Goal: Task Accomplishment & Management: Manage account settings

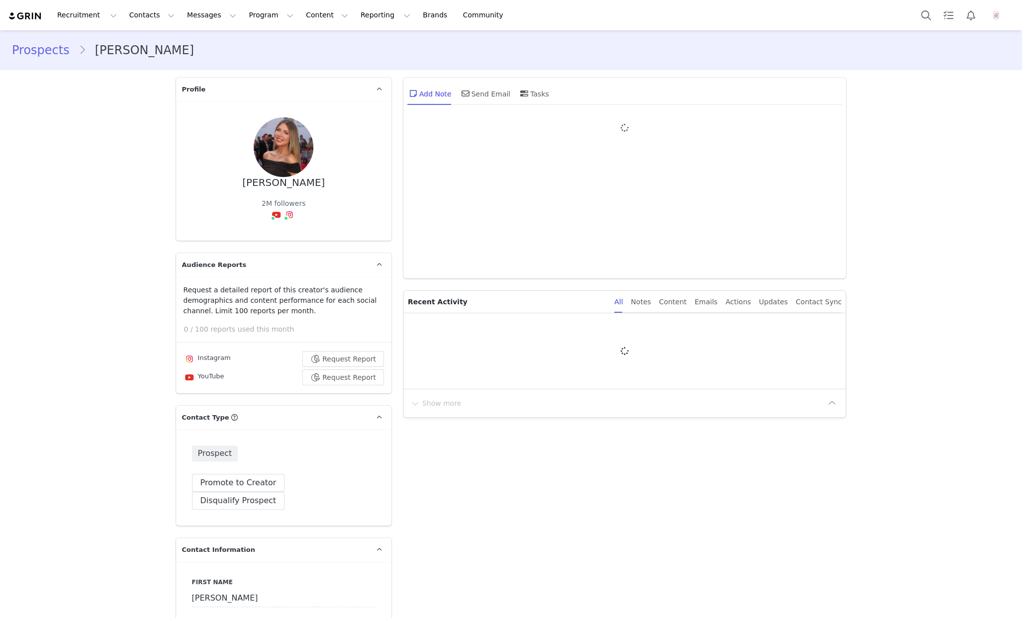
type input "+1 ([GEOGRAPHIC_DATA])"
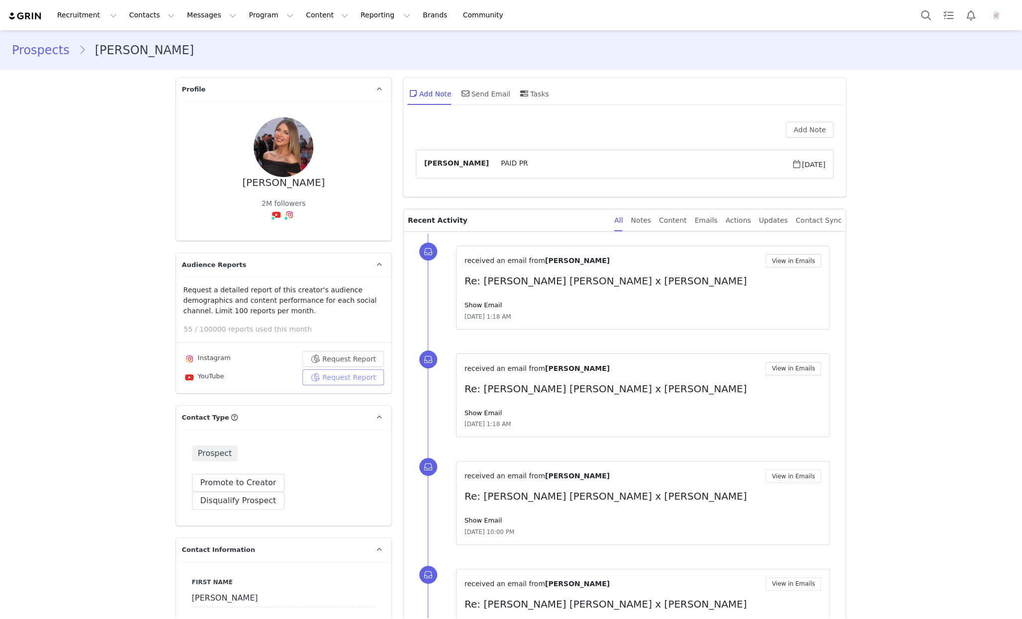
click at [349, 379] on button "Request Report" at bounding box center [343, 378] width 82 height 16
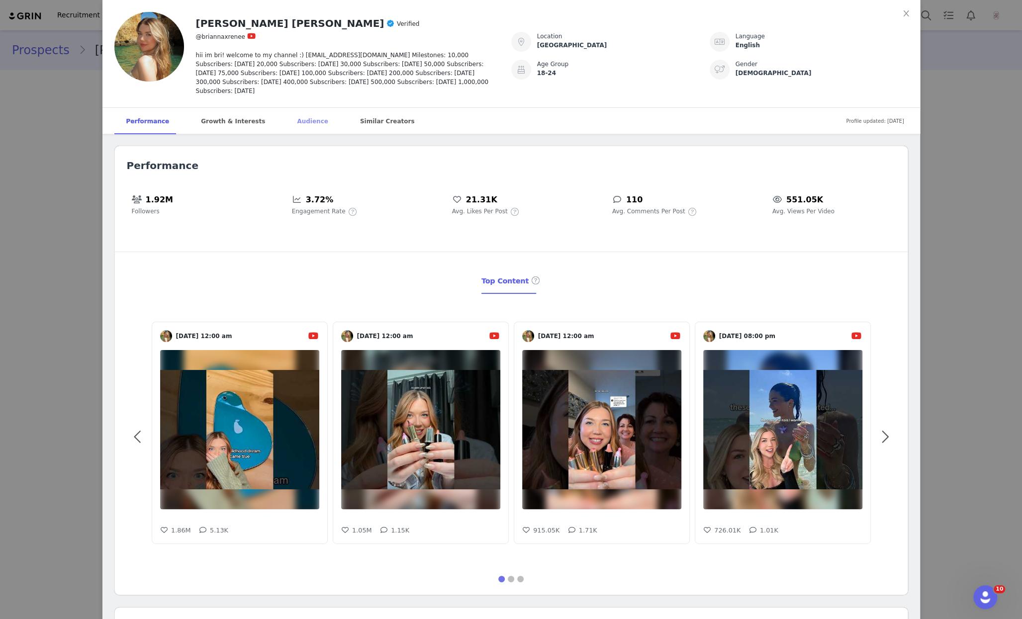
click at [300, 116] on div "Audience" at bounding box center [312, 121] width 55 height 27
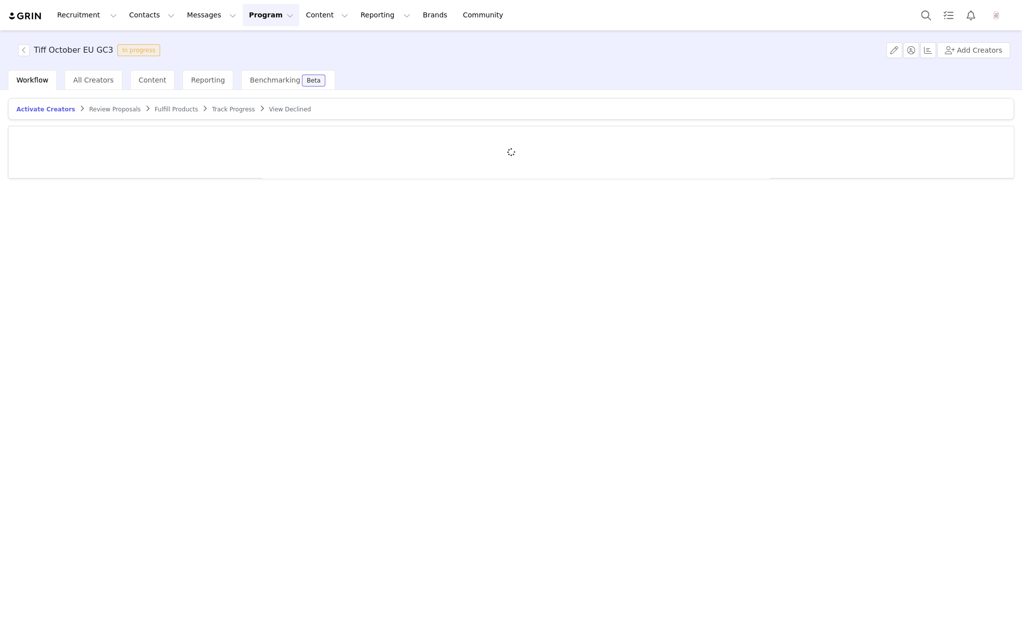
click at [104, 109] on span "Review Proposals" at bounding box center [115, 109] width 52 height 7
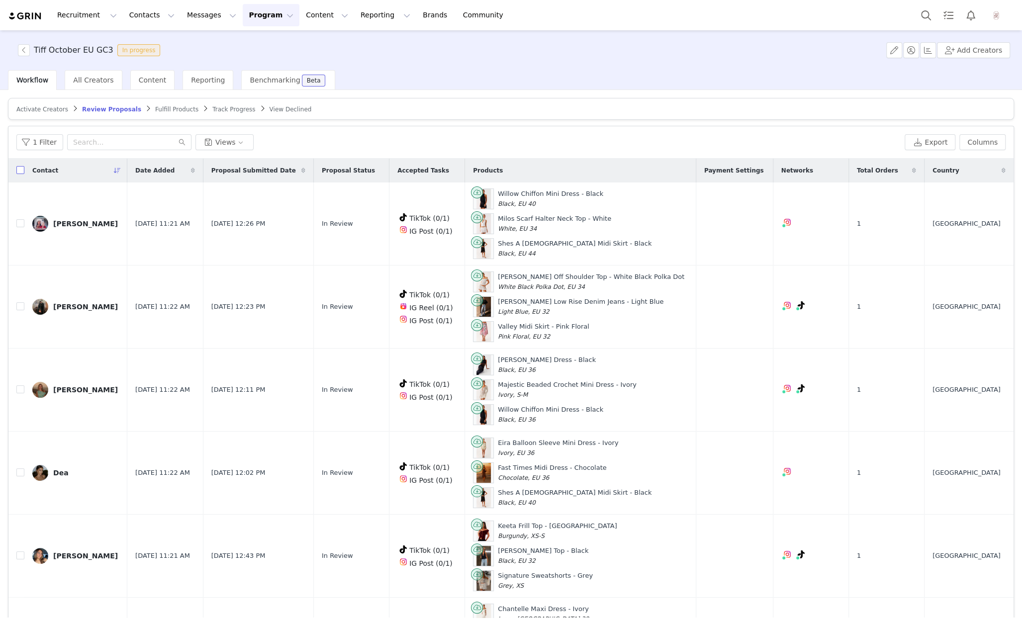
click at [21, 172] on input "checkbox" at bounding box center [20, 170] width 8 height 8
checkbox input "true"
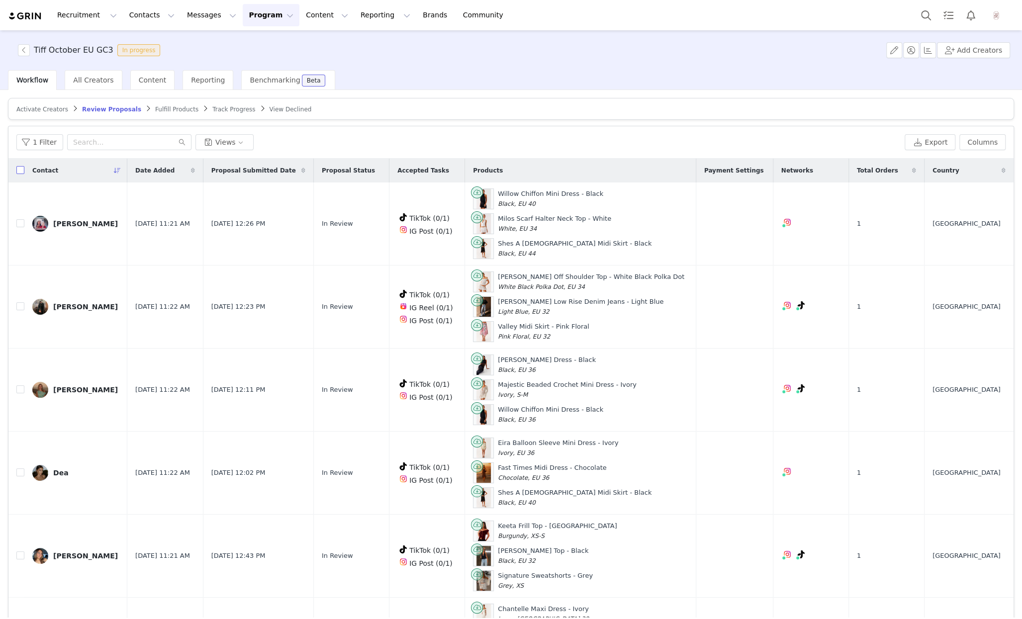
checkbox input "true"
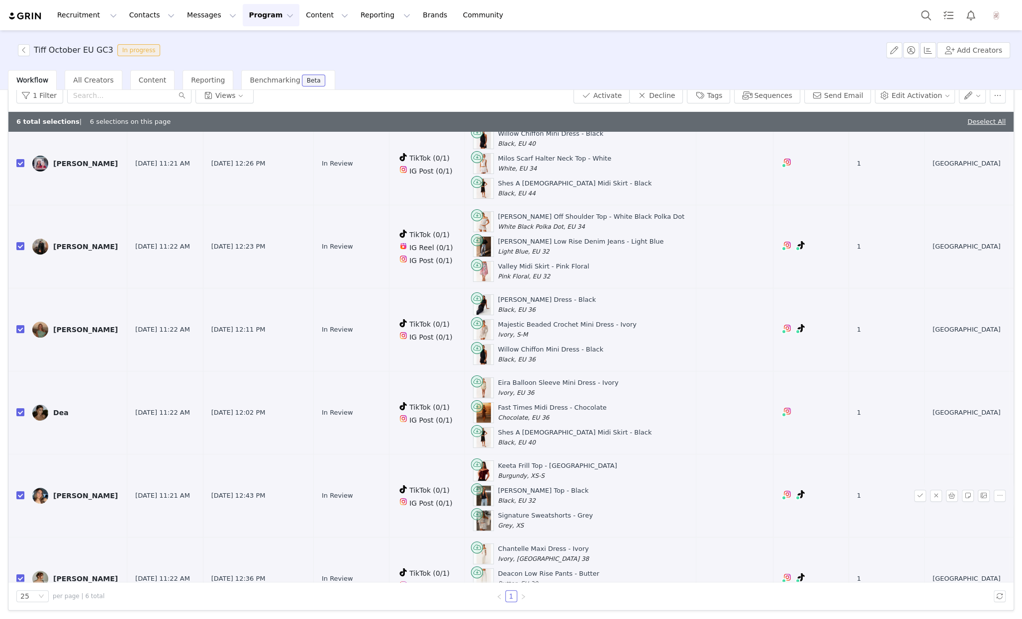
scroll to position [64, 0]
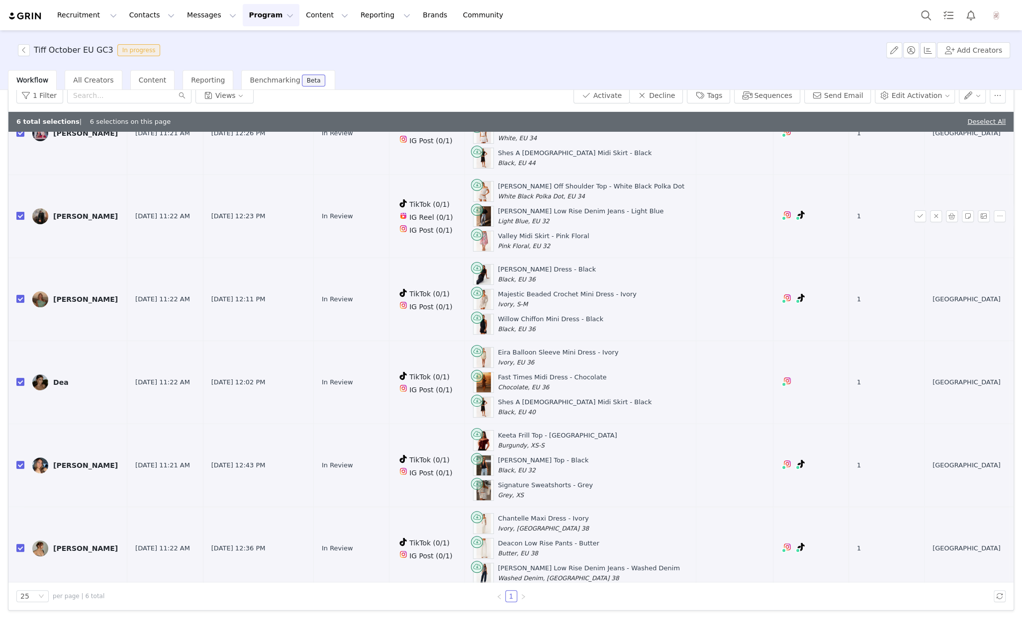
click at [19, 213] on input "checkbox" at bounding box center [20, 216] width 8 height 8
checkbox input "false"
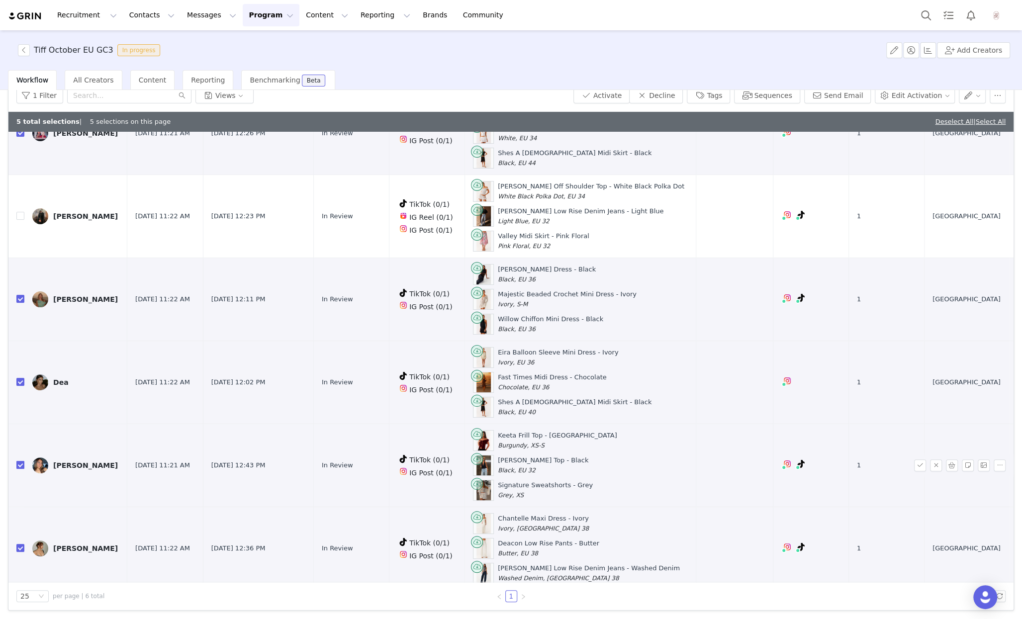
click at [20, 461] on input "checkbox" at bounding box center [20, 465] width 8 height 8
checkbox input "false"
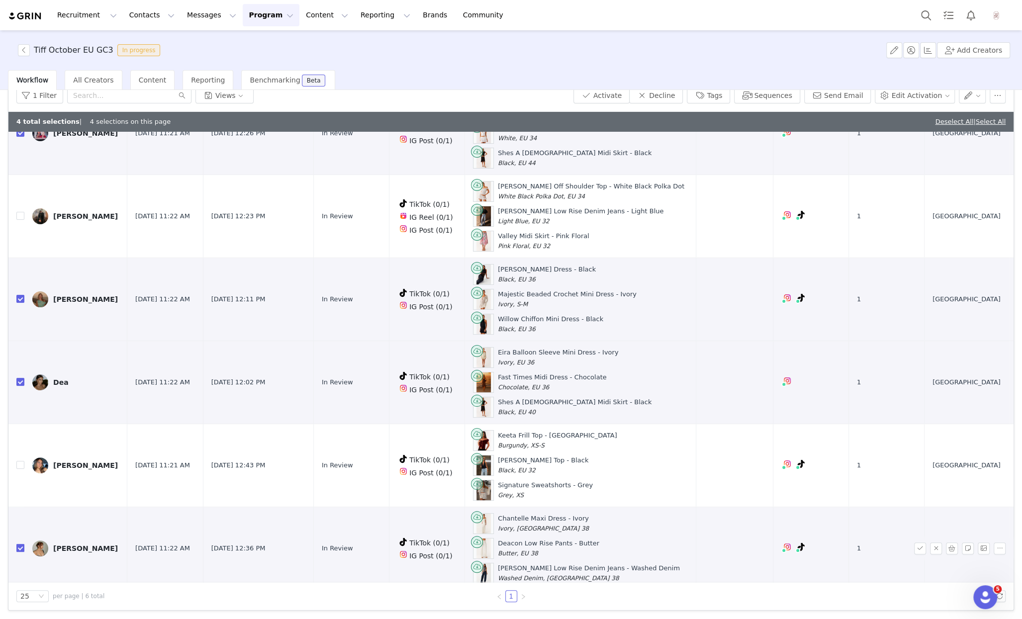
click at [20, 544] on input "checkbox" at bounding box center [20, 548] width 8 height 8
checkbox input "false"
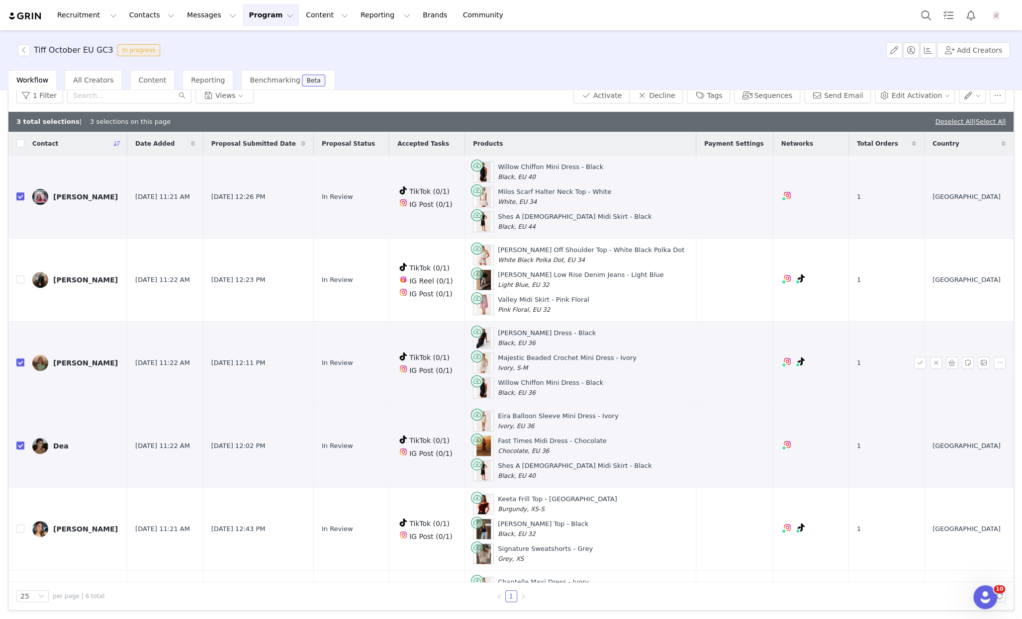
scroll to position [36, 0]
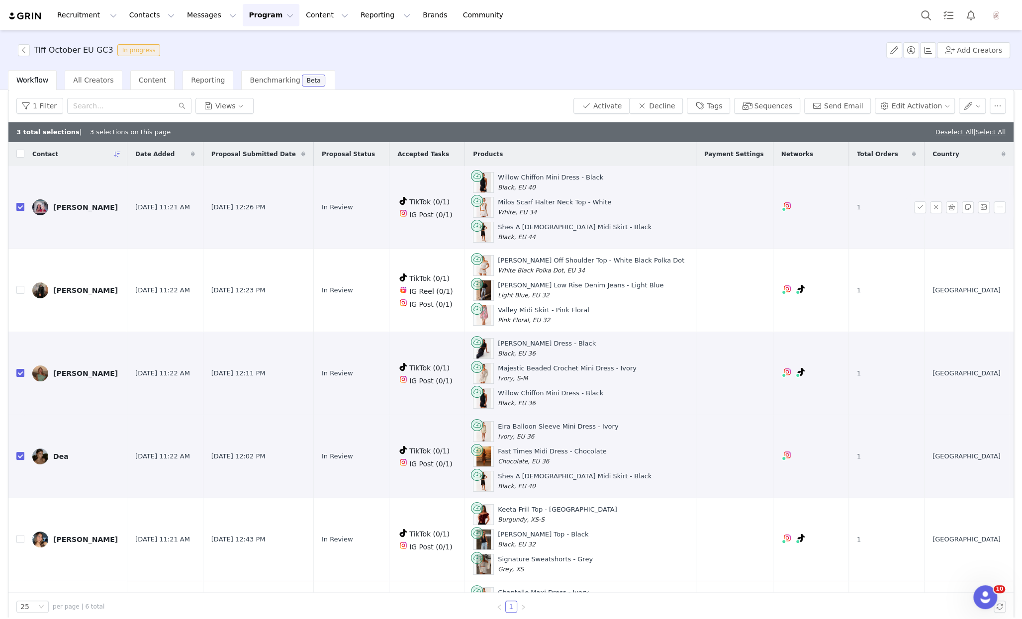
click at [16, 205] on input "checkbox" at bounding box center [20, 207] width 8 height 8
checkbox input "false"
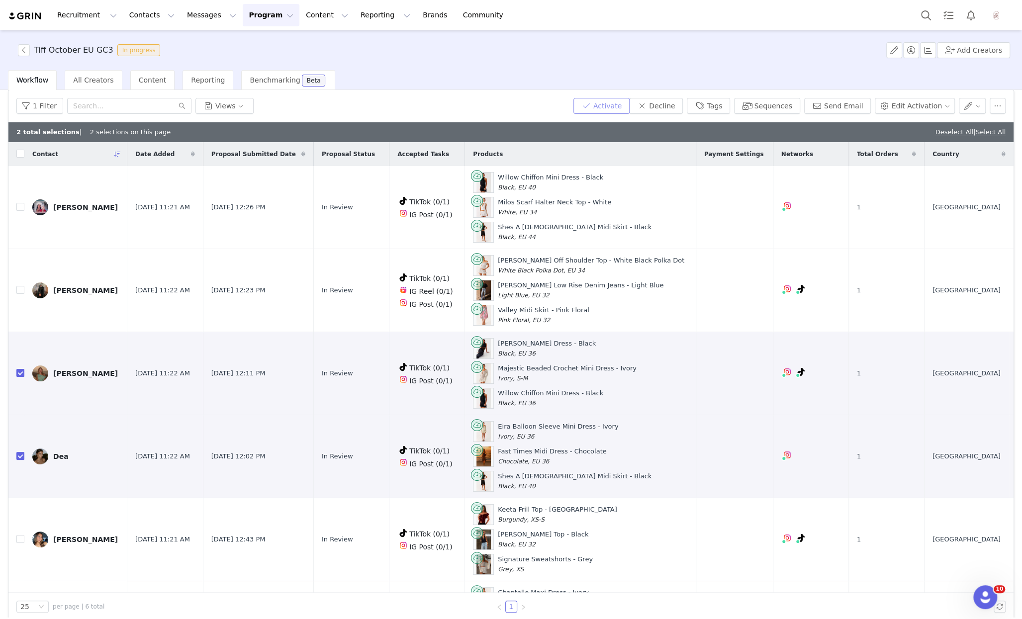
click at [612, 99] on button "Activate" at bounding box center [601, 106] width 56 height 16
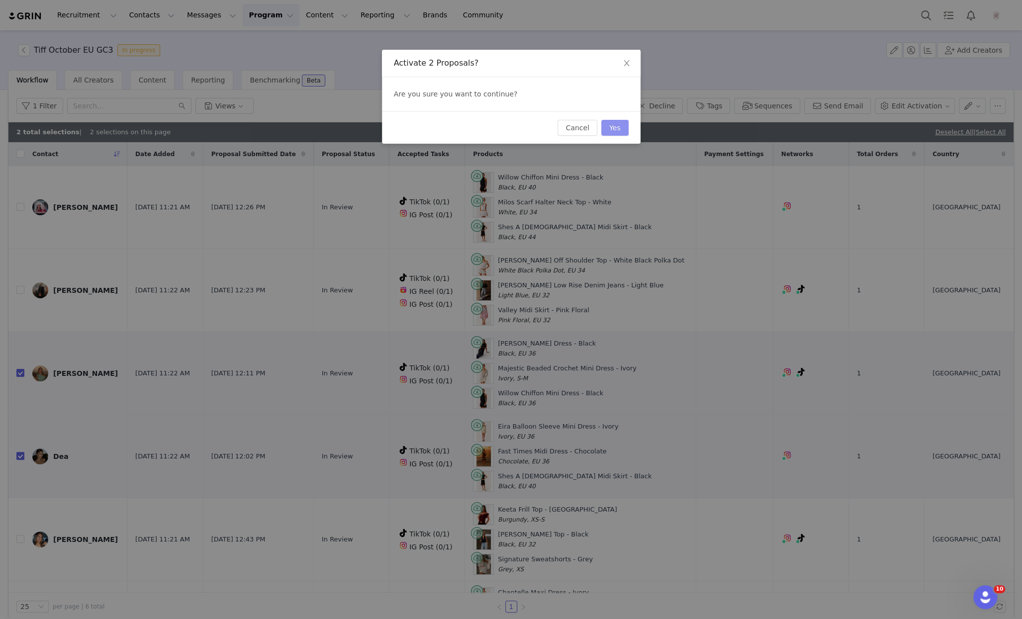
click at [618, 121] on button "Yes" at bounding box center [614, 128] width 27 height 16
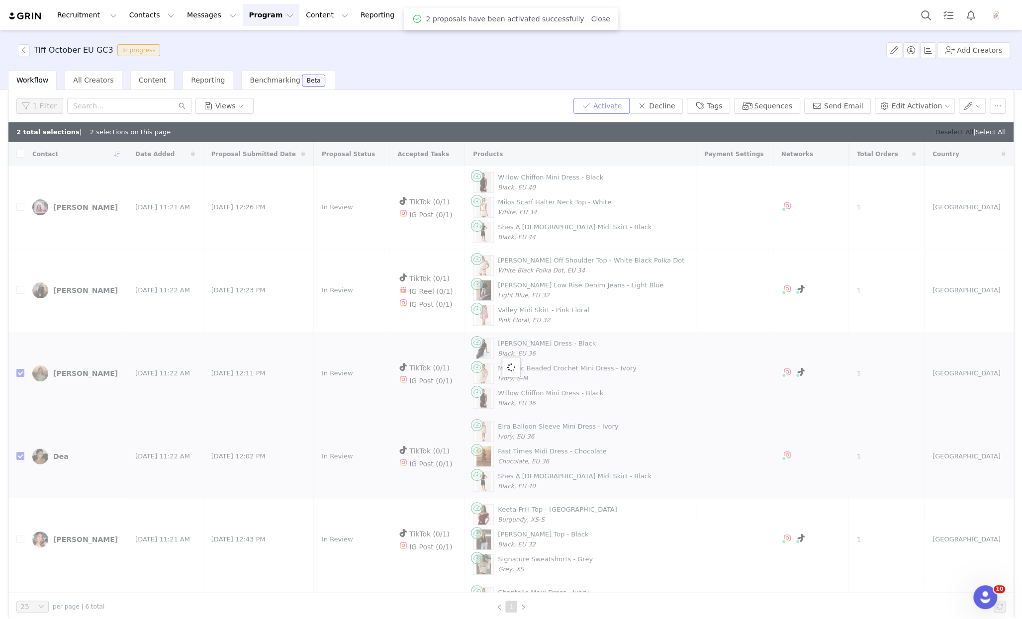
checkbox input "false"
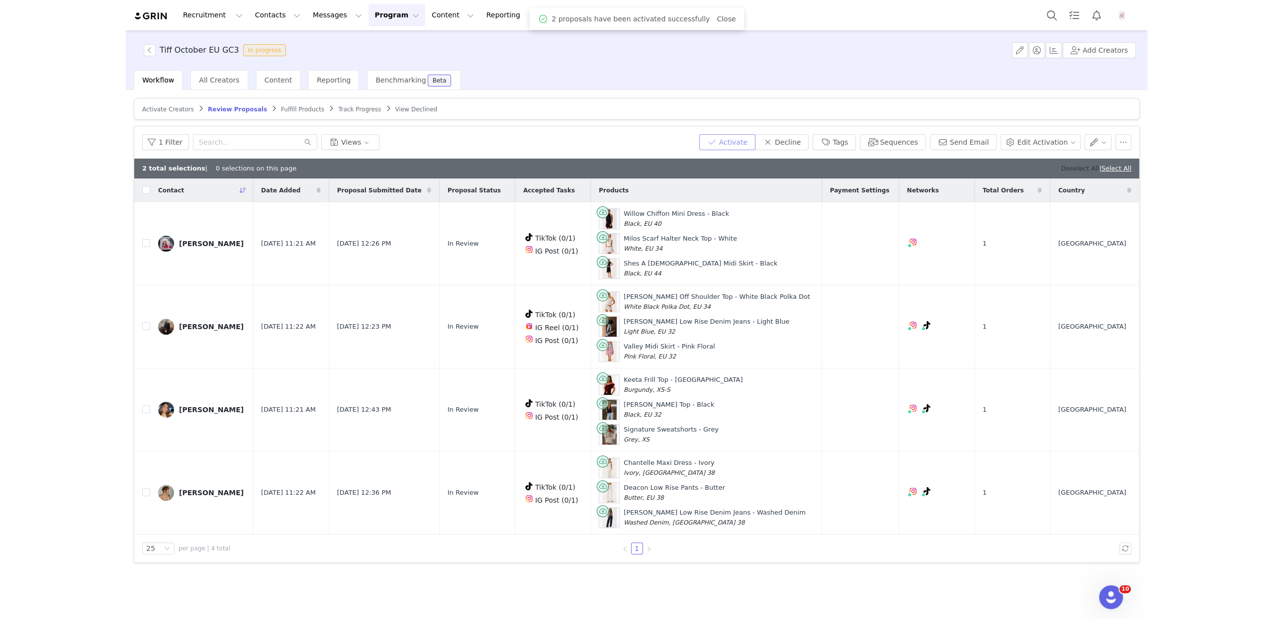
scroll to position [0, 0]
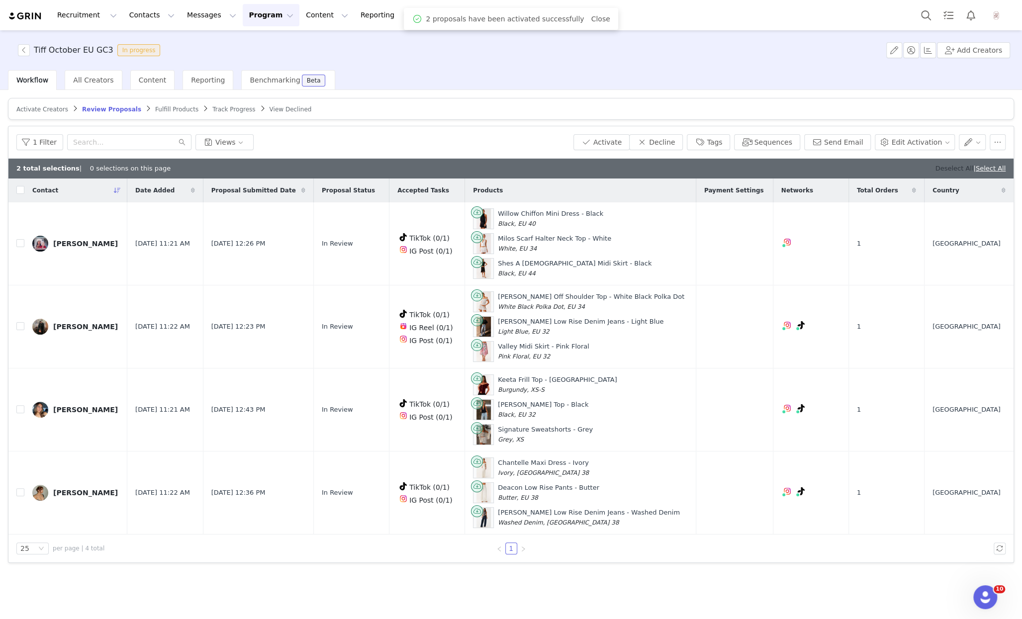
click at [952, 165] on link "Deselect All" at bounding box center [954, 168] width 38 height 7
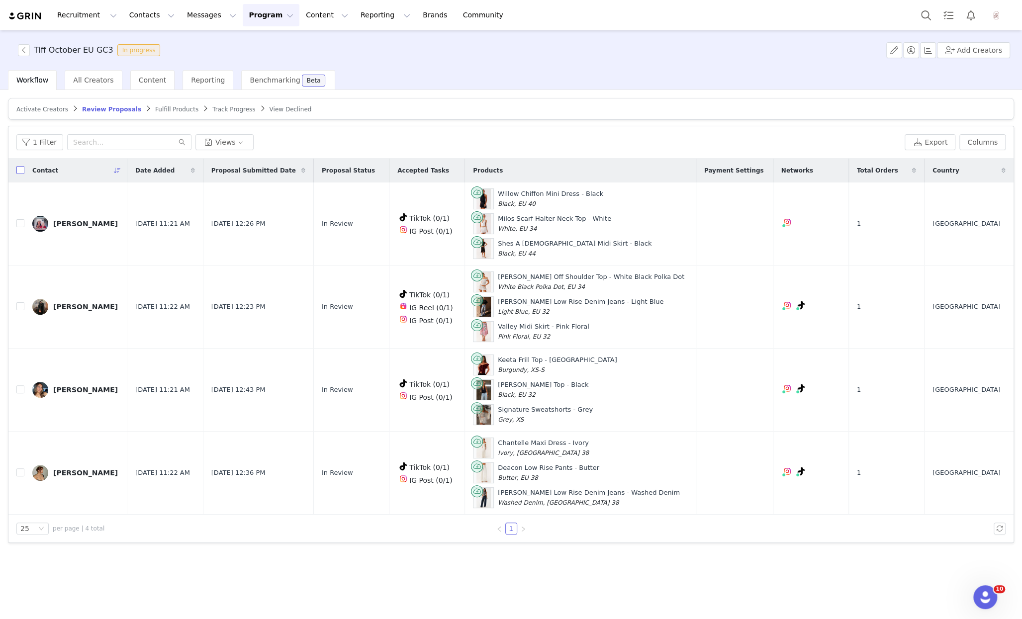
click at [20, 166] on input "checkbox" at bounding box center [20, 170] width 8 height 8
checkbox input "true"
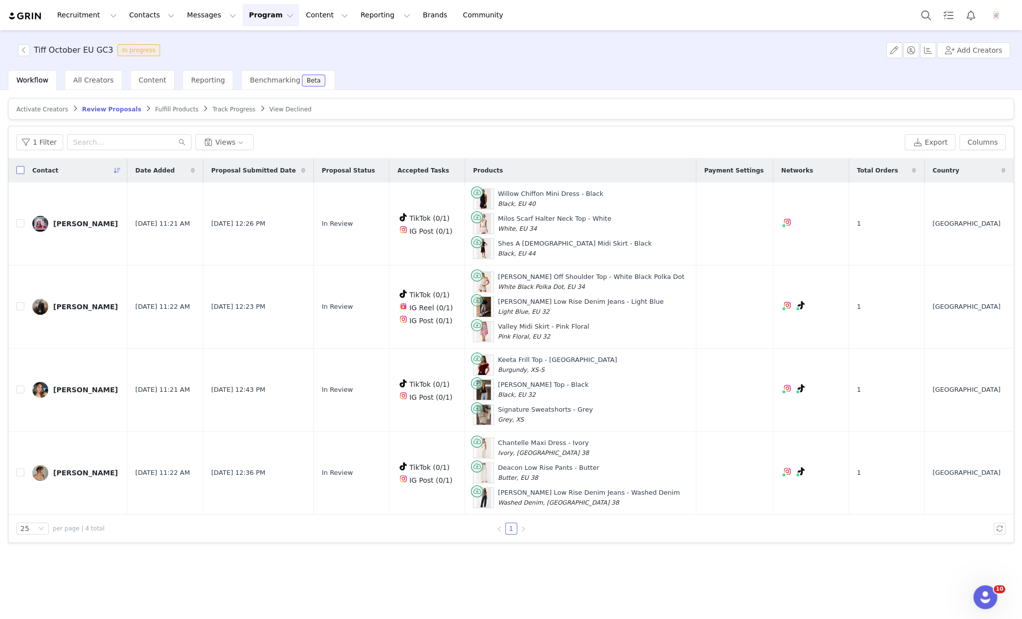
checkbox input "true"
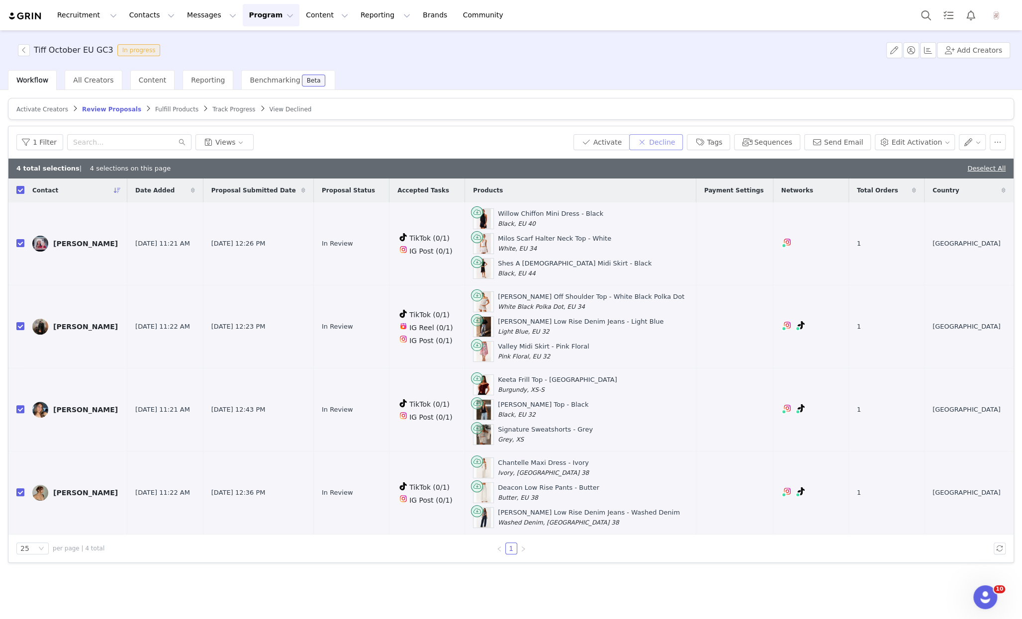
click at [667, 138] on button "Decline" at bounding box center [656, 142] width 54 height 16
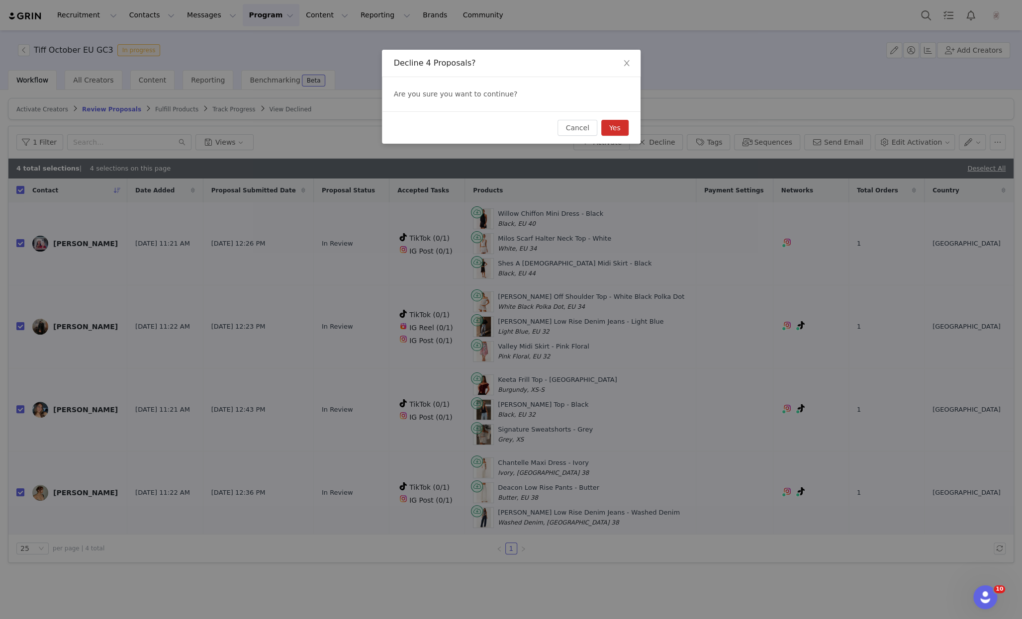
click at [613, 133] on button "Yes" at bounding box center [614, 128] width 27 height 16
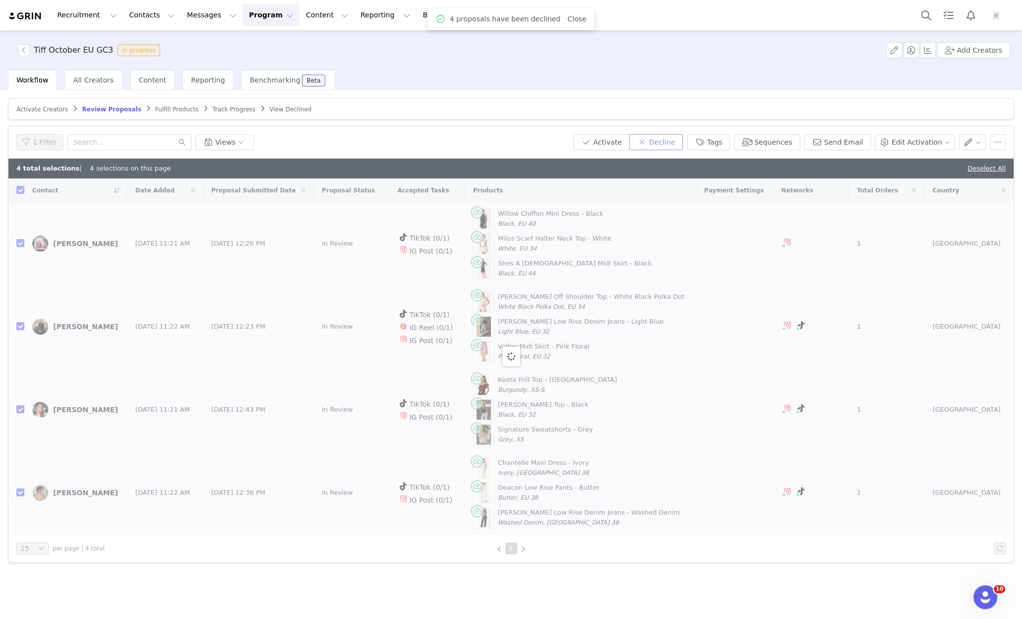
checkbox input "false"
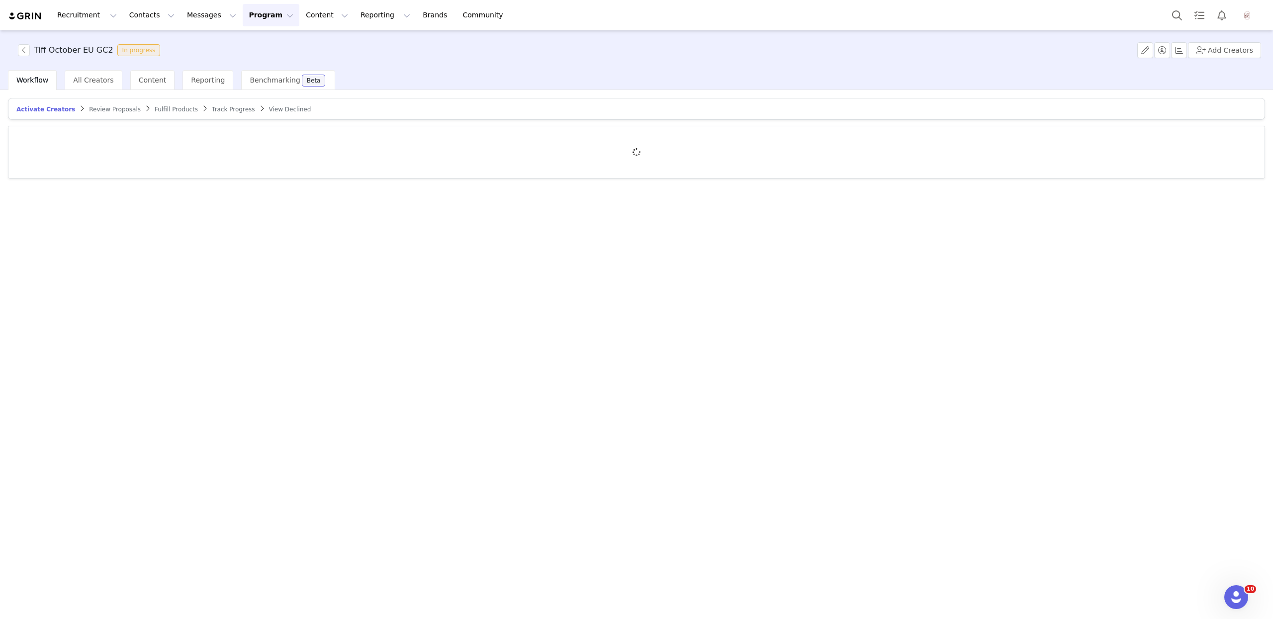
click at [112, 109] on span "Review Proposals" at bounding box center [115, 109] width 52 height 7
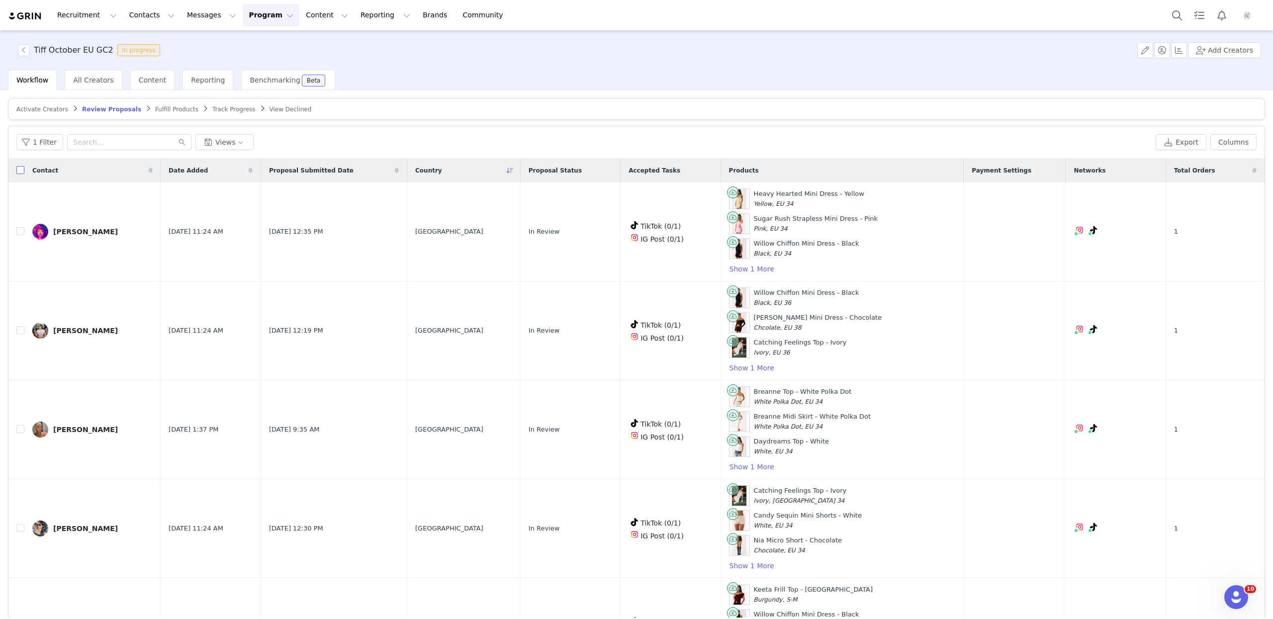
click at [21, 170] on input "checkbox" at bounding box center [20, 170] width 8 height 8
checkbox input "true"
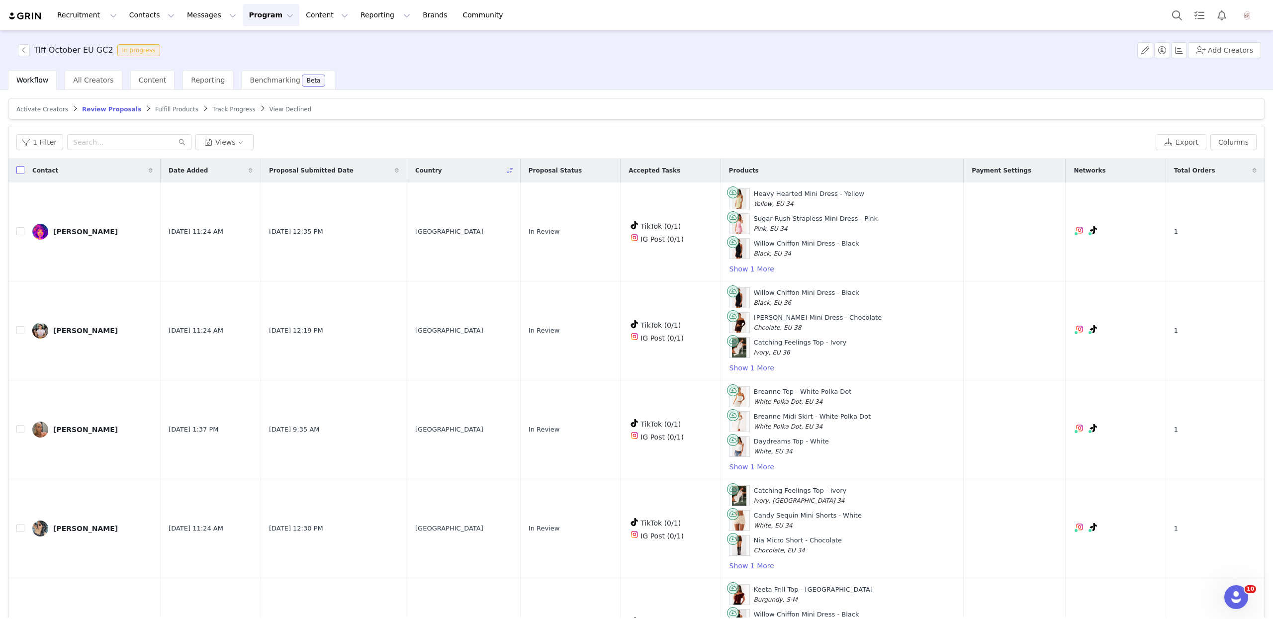
checkbox input "true"
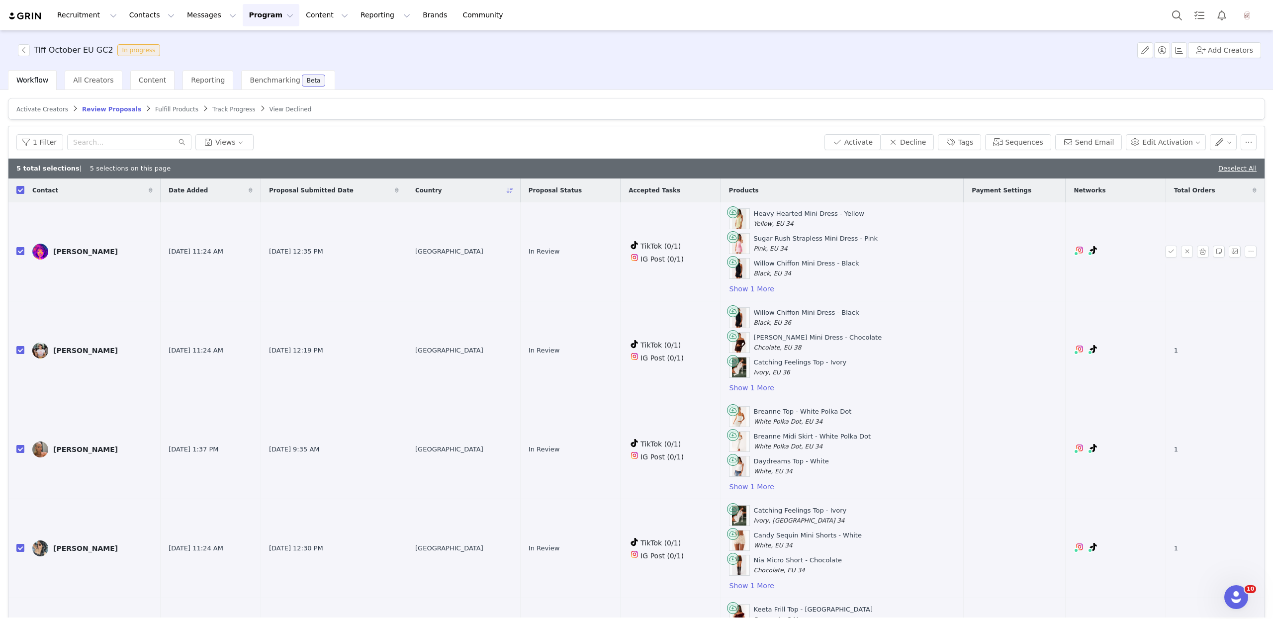
click at [20, 251] on input "checkbox" at bounding box center [20, 251] width 8 height 8
checkbox input "false"
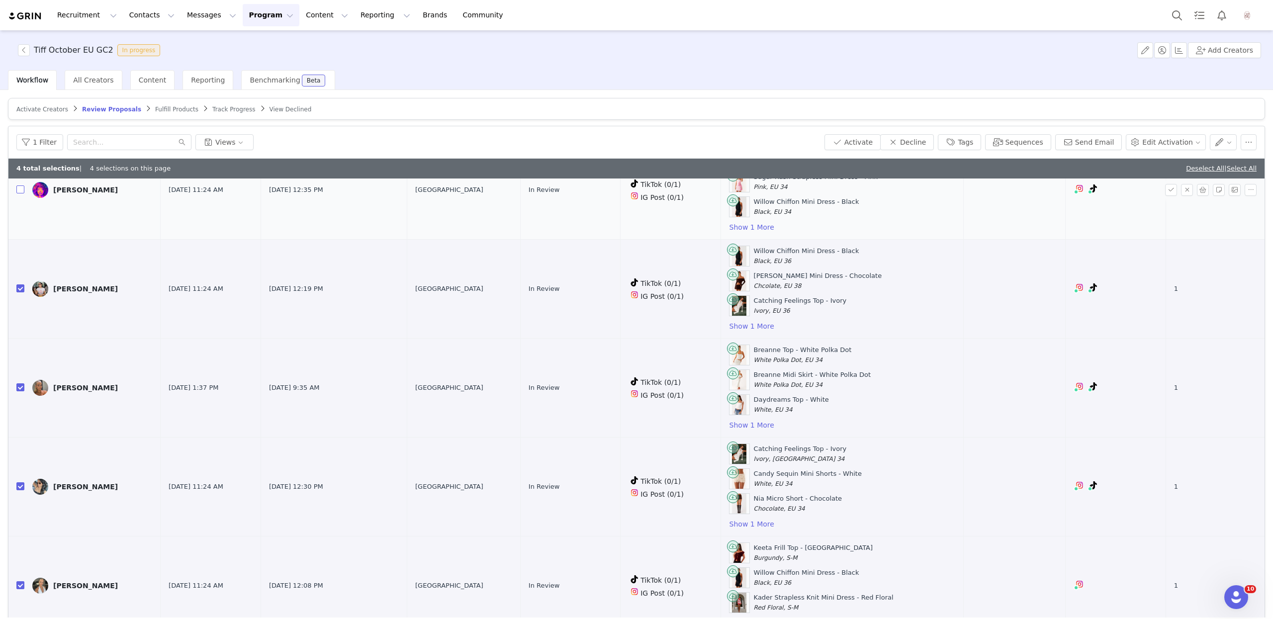
scroll to position [47, 0]
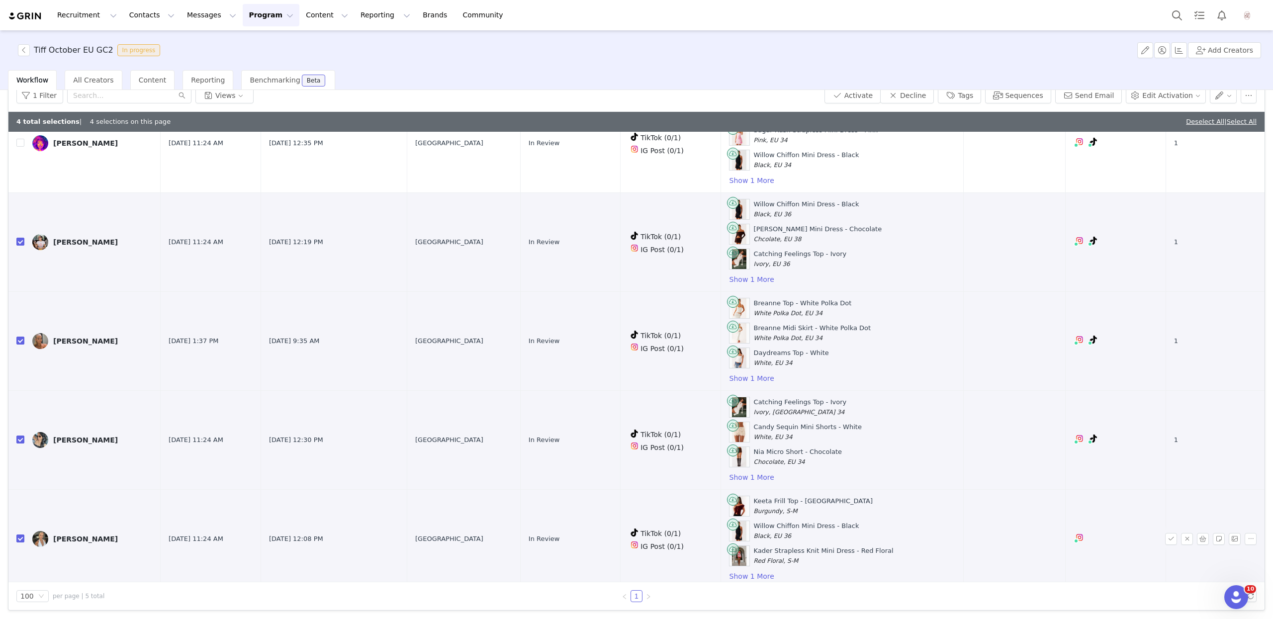
click at [14, 531] on td at bounding box center [16, 539] width 16 height 99
click at [20, 535] on input "checkbox" at bounding box center [20, 539] width 8 height 8
checkbox input "false"
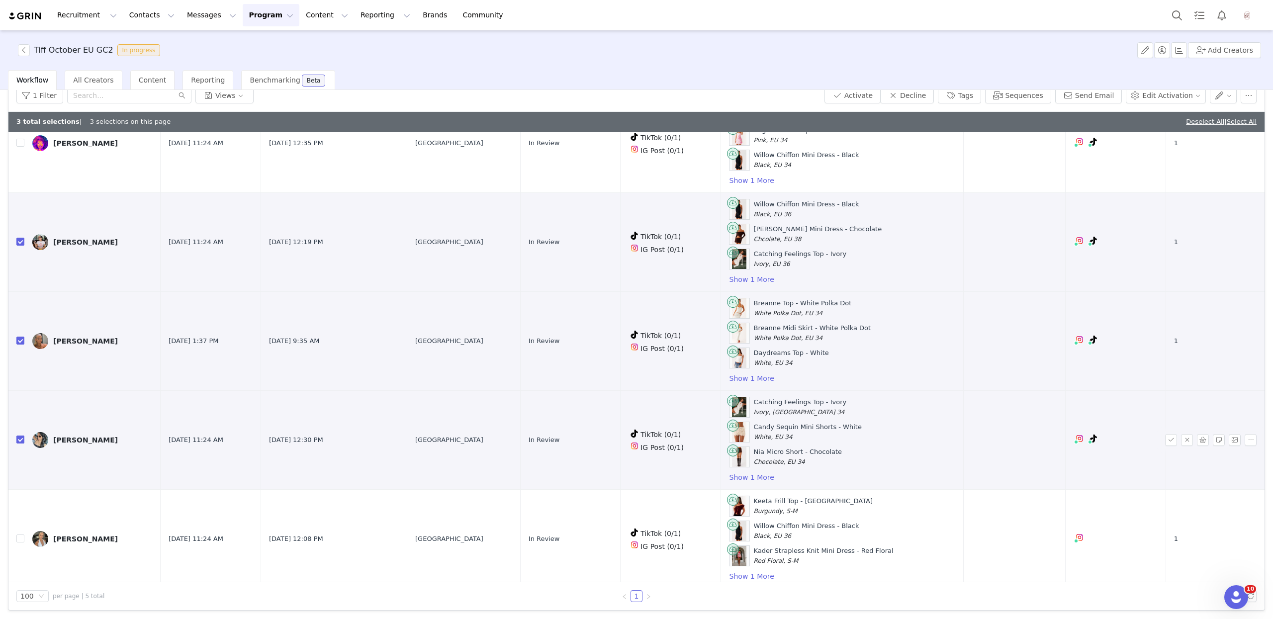
click at [20, 436] on input "checkbox" at bounding box center [20, 440] width 8 height 8
checkbox input "false"
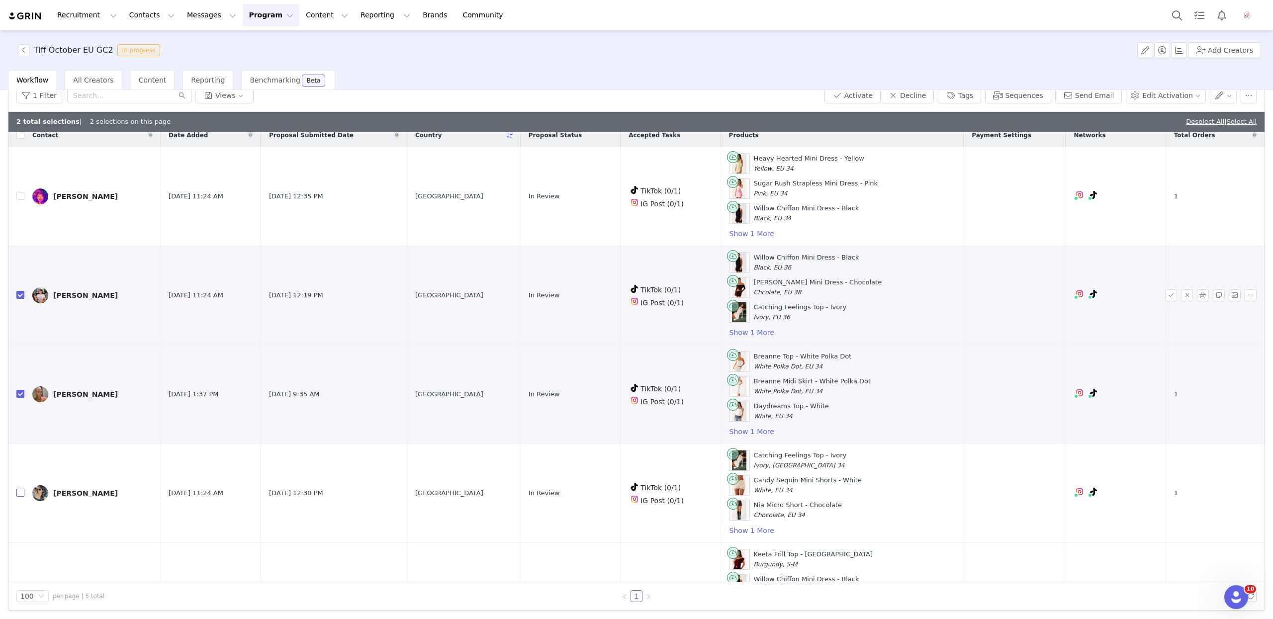
scroll to position [0, 0]
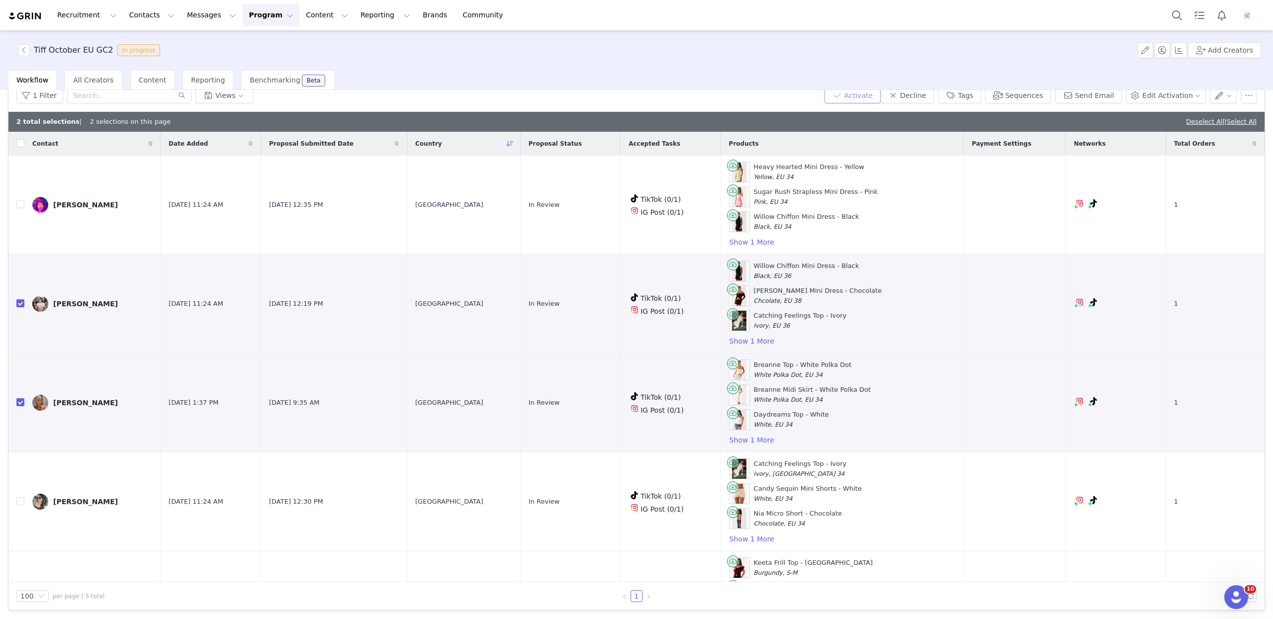
click at [878, 96] on button "Activate" at bounding box center [853, 96] width 56 height 16
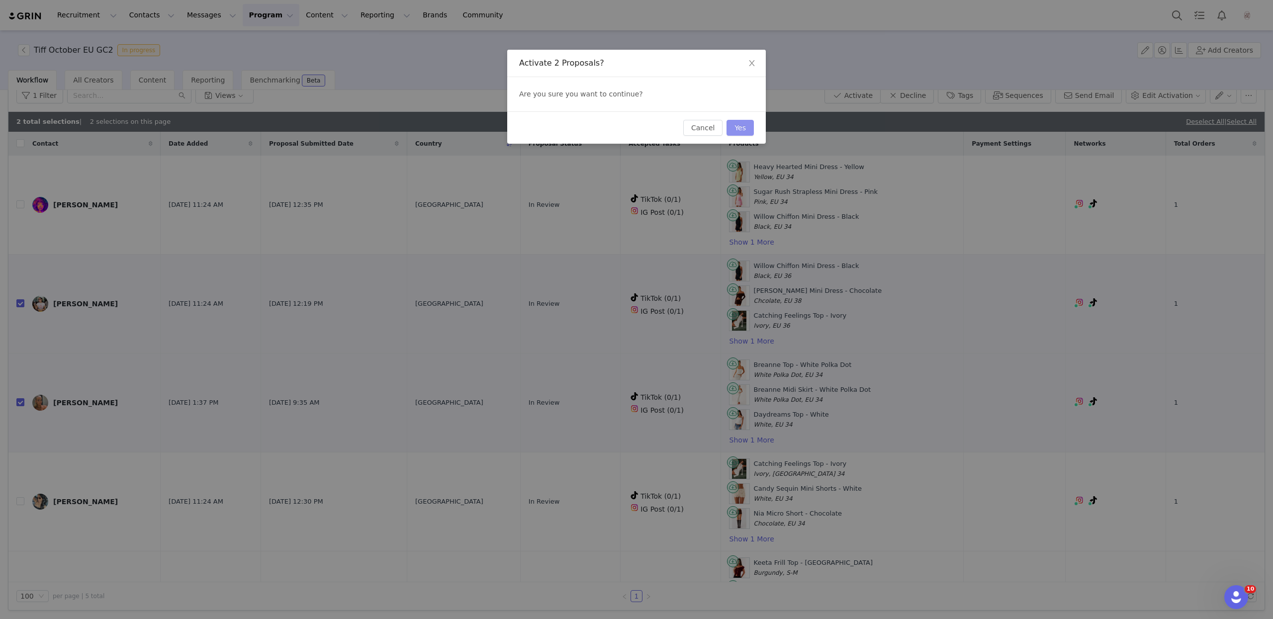
click at [750, 127] on button "Yes" at bounding box center [740, 128] width 27 height 16
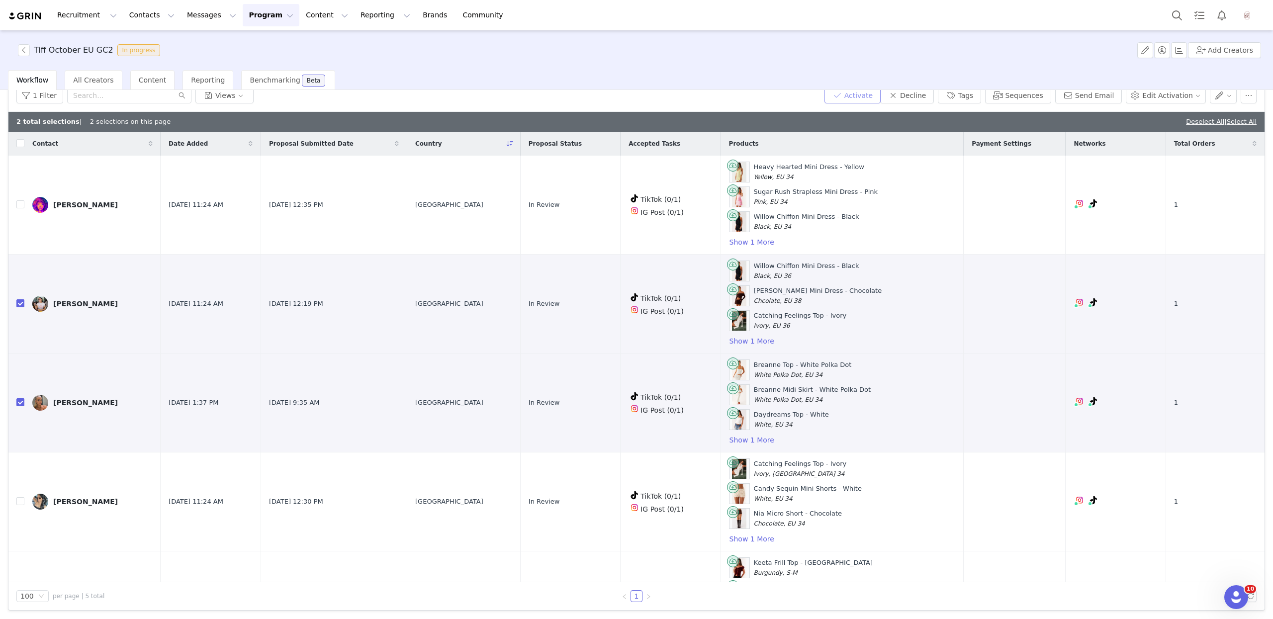
scroll to position [44, 0]
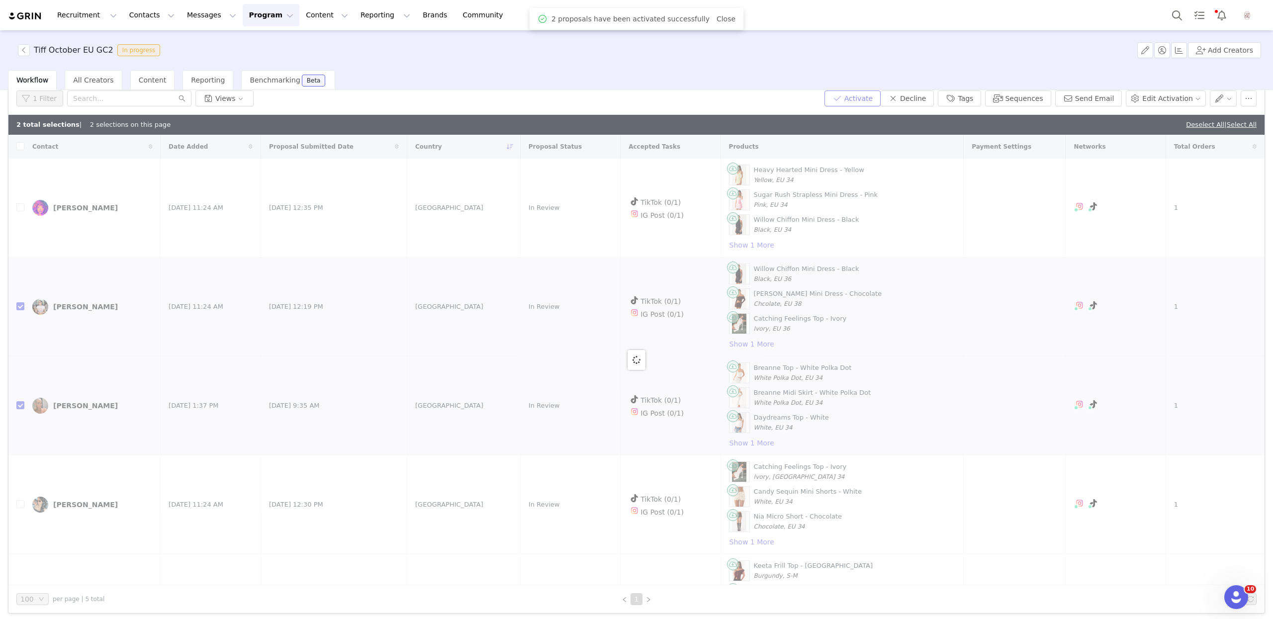
checkbox input "false"
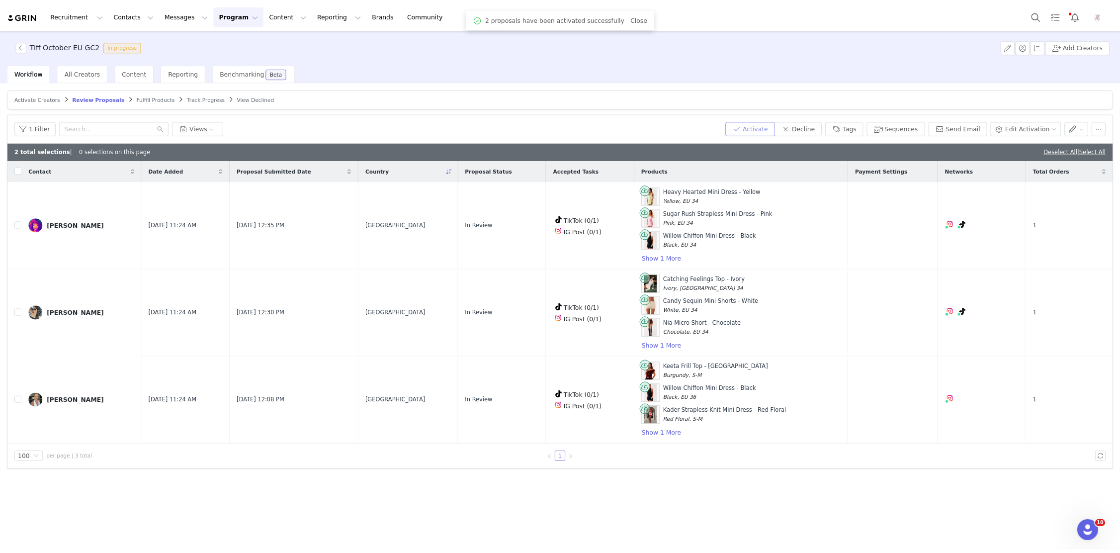
scroll to position [0, 0]
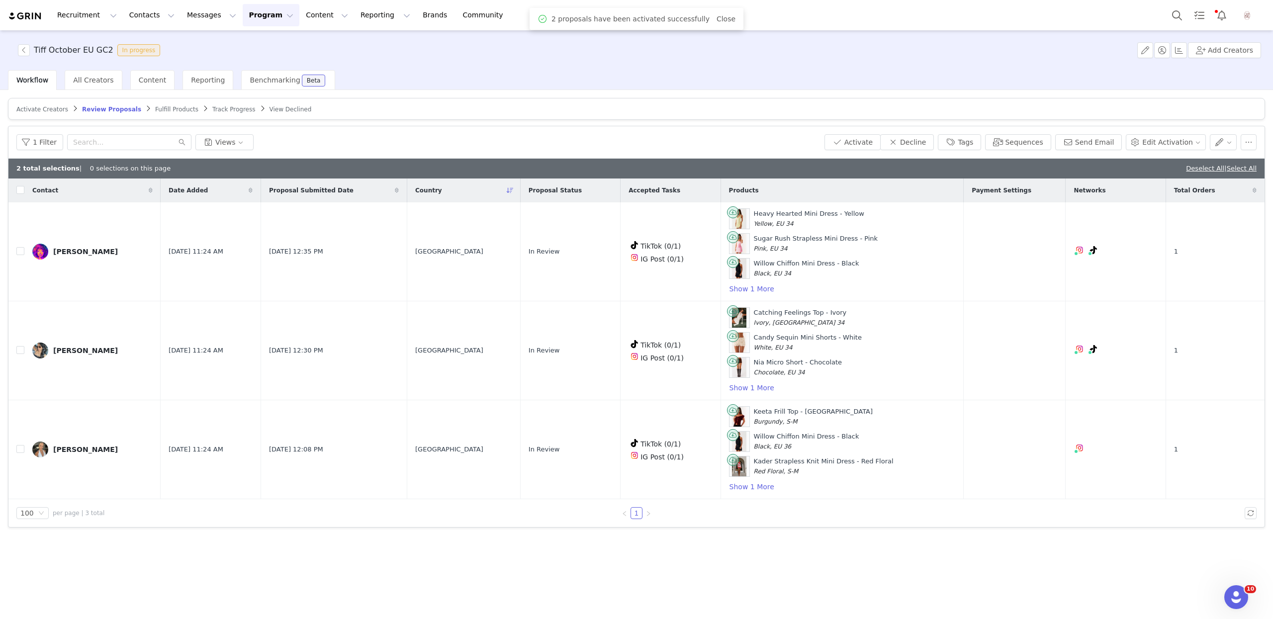
click at [1199, 123] on div "Activate Creators Review Proposals Fulfill Products Track Progress View Decline…" at bounding box center [636, 313] width 1257 height 430
click at [1199, 166] on link "Deselect All" at bounding box center [1205, 168] width 38 height 7
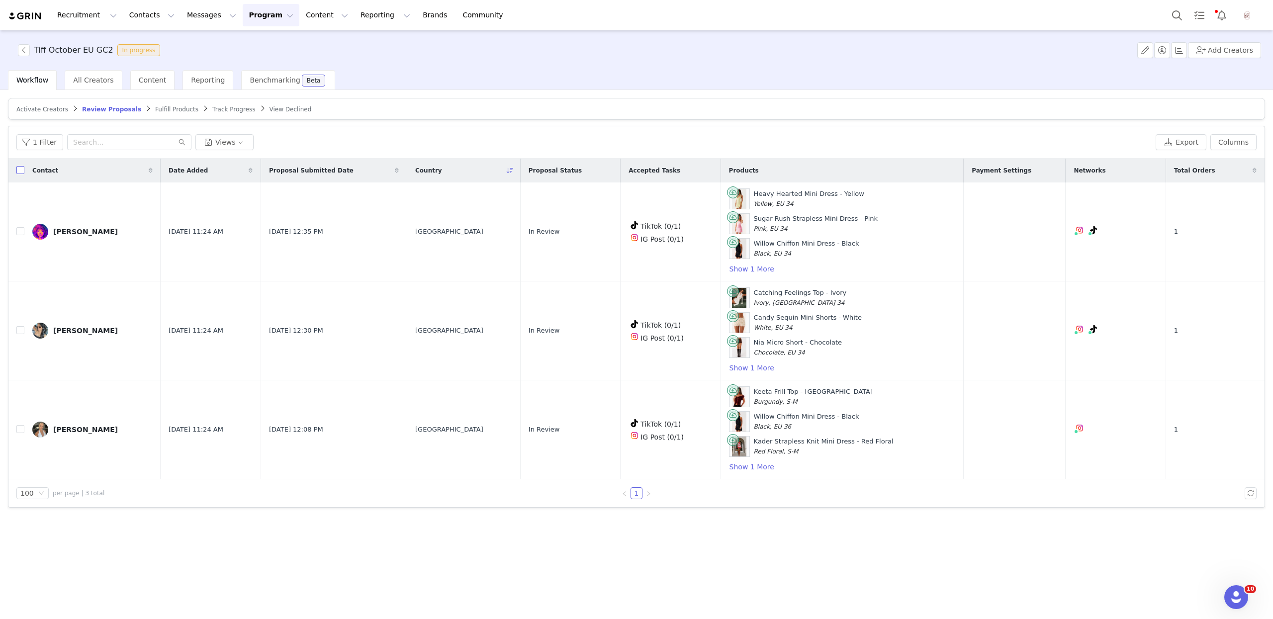
click at [18, 172] on input "checkbox" at bounding box center [20, 170] width 8 height 8
checkbox input "true"
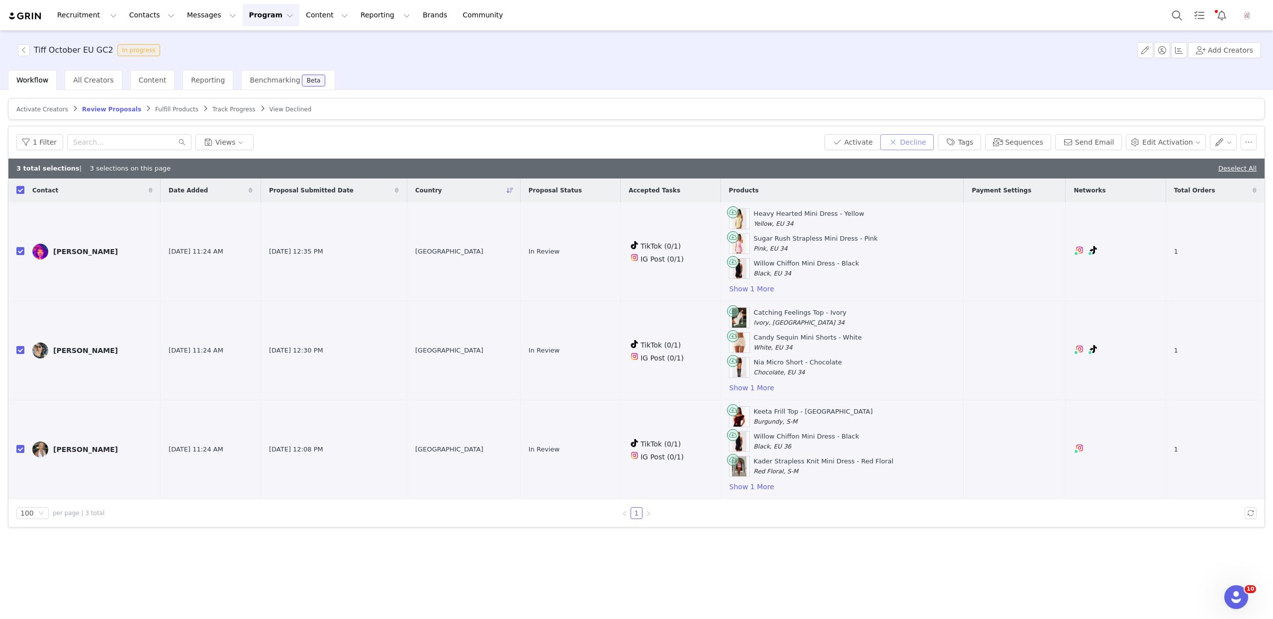
click at [923, 136] on button "Decline" at bounding box center [907, 142] width 54 height 16
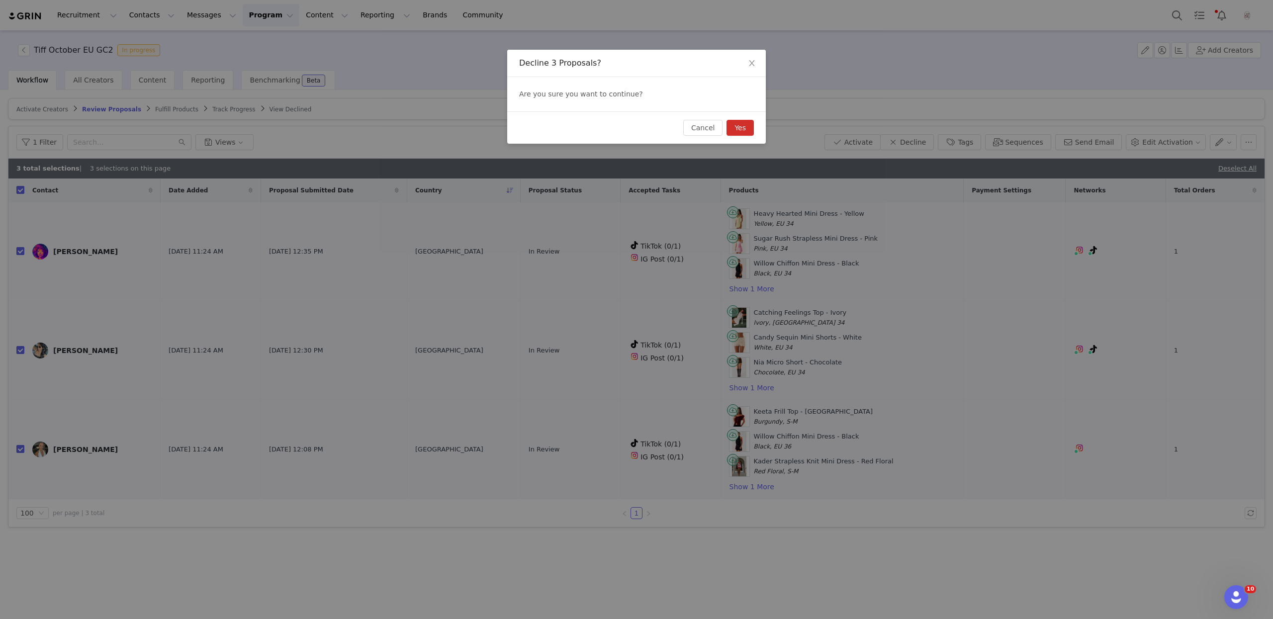
click at [741, 133] on button "Yes" at bounding box center [740, 128] width 27 height 16
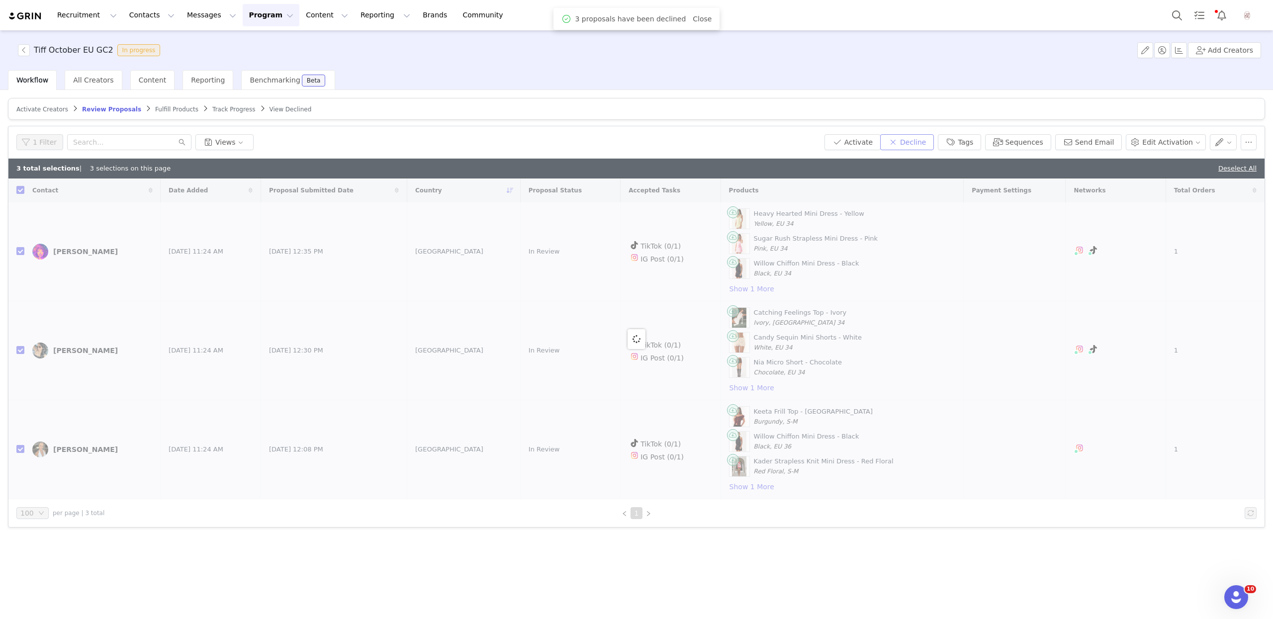
checkbox input "false"
